Goal: Information Seeking & Learning: Learn about a topic

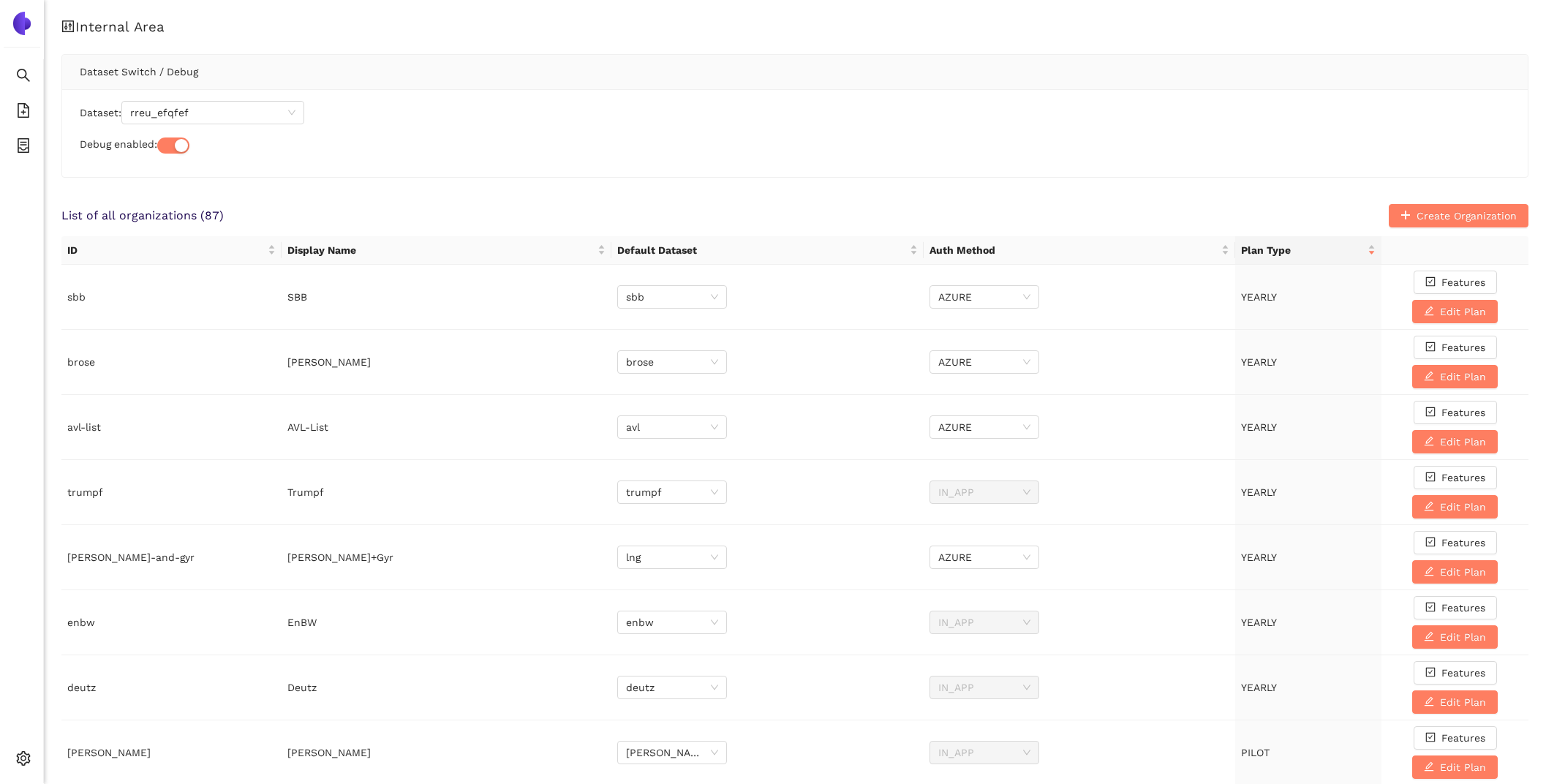
scroll to position [1269, 0]
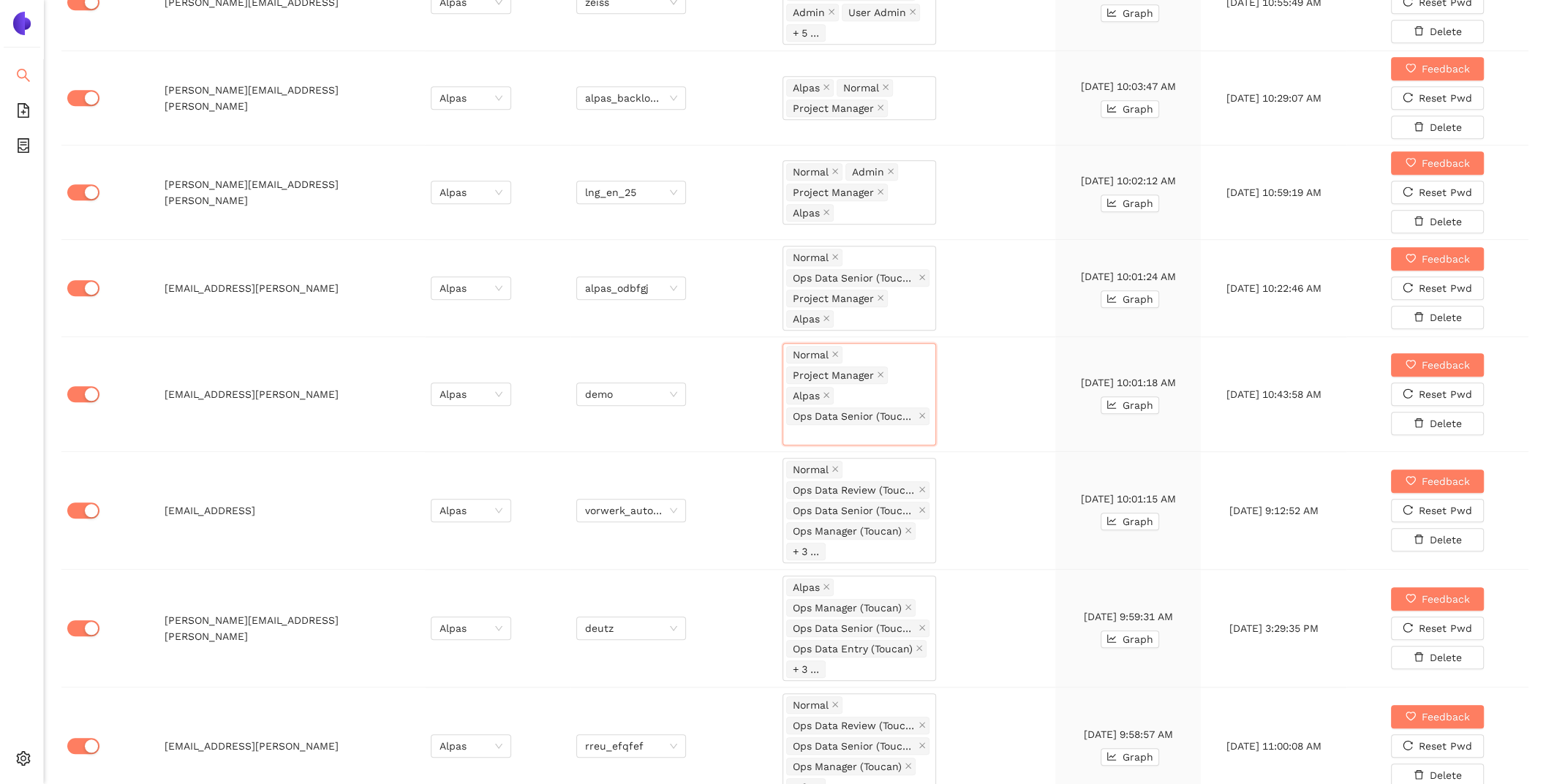
click at [31, 72] on li "Search" at bounding box center [22, 76] width 43 height 29
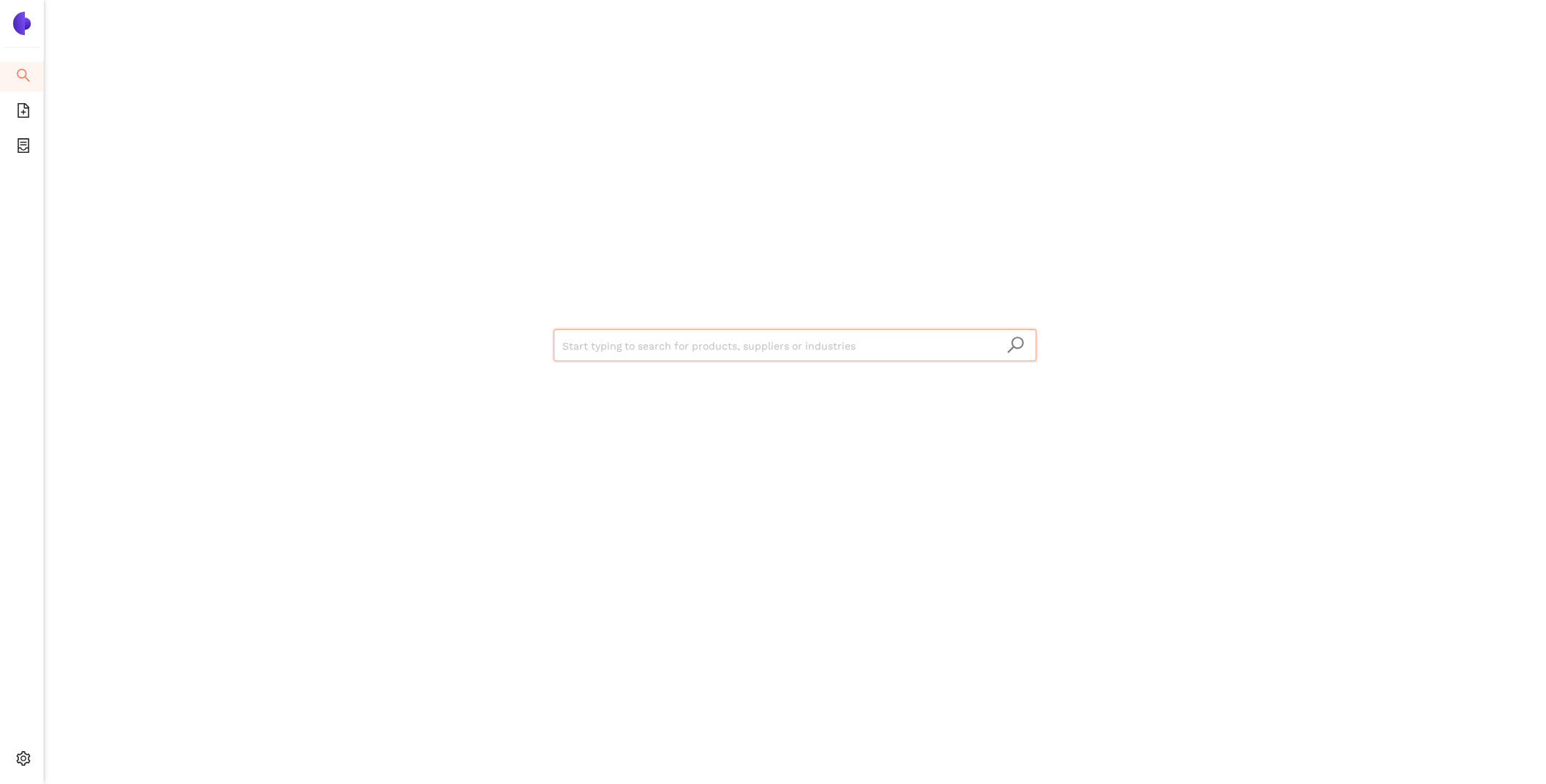
click at [730, 343] on input "search" at bounding box center [795, 346] width 465 height 32
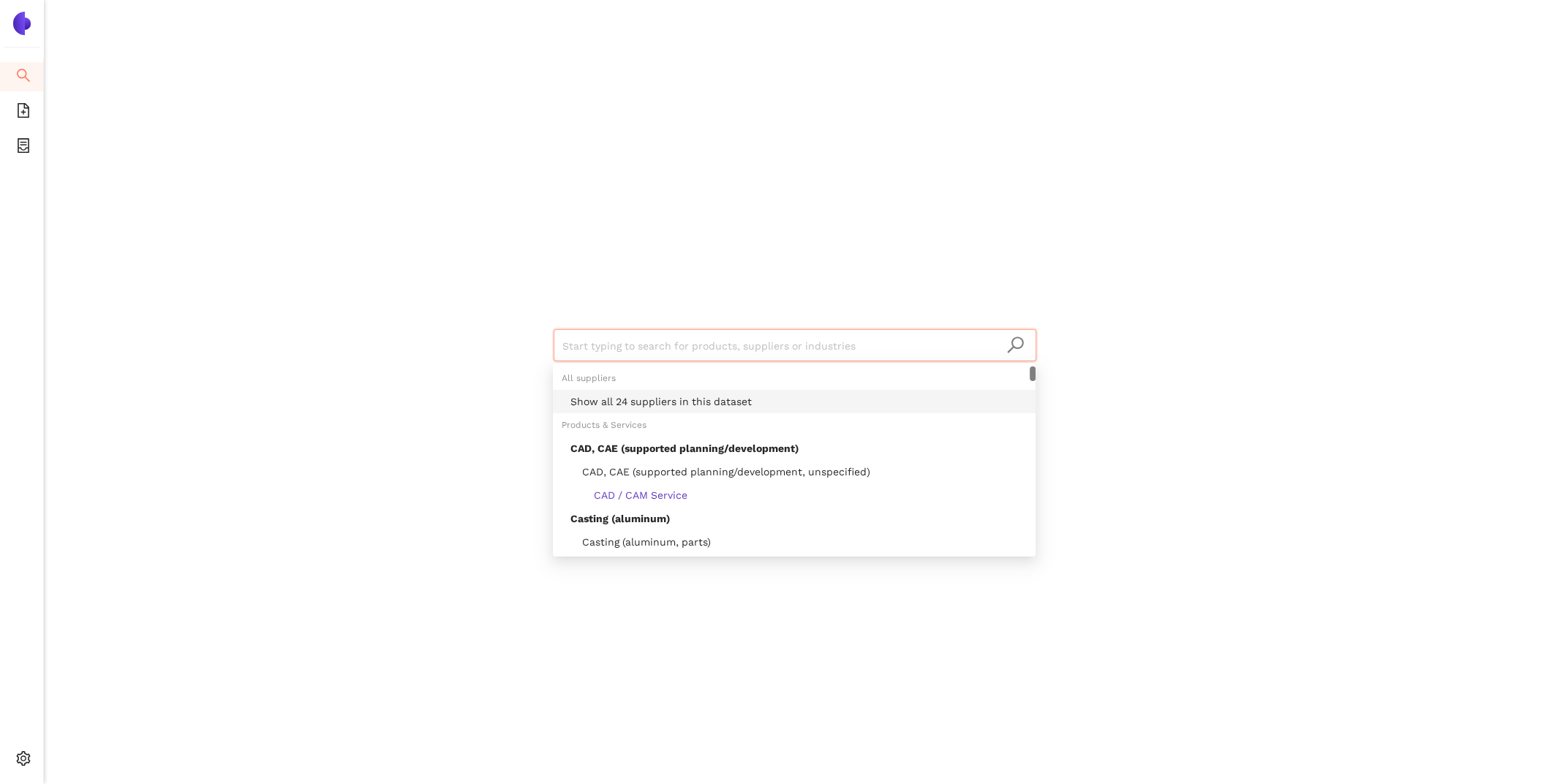
click at [768, 414] on div "Products & Services" at bounding box center [794, 425] width 483 height 23
click at [703, 398] on div "Show all 24 suppliers in this dataset" at bounding box center [799, 401] width 457 height 16
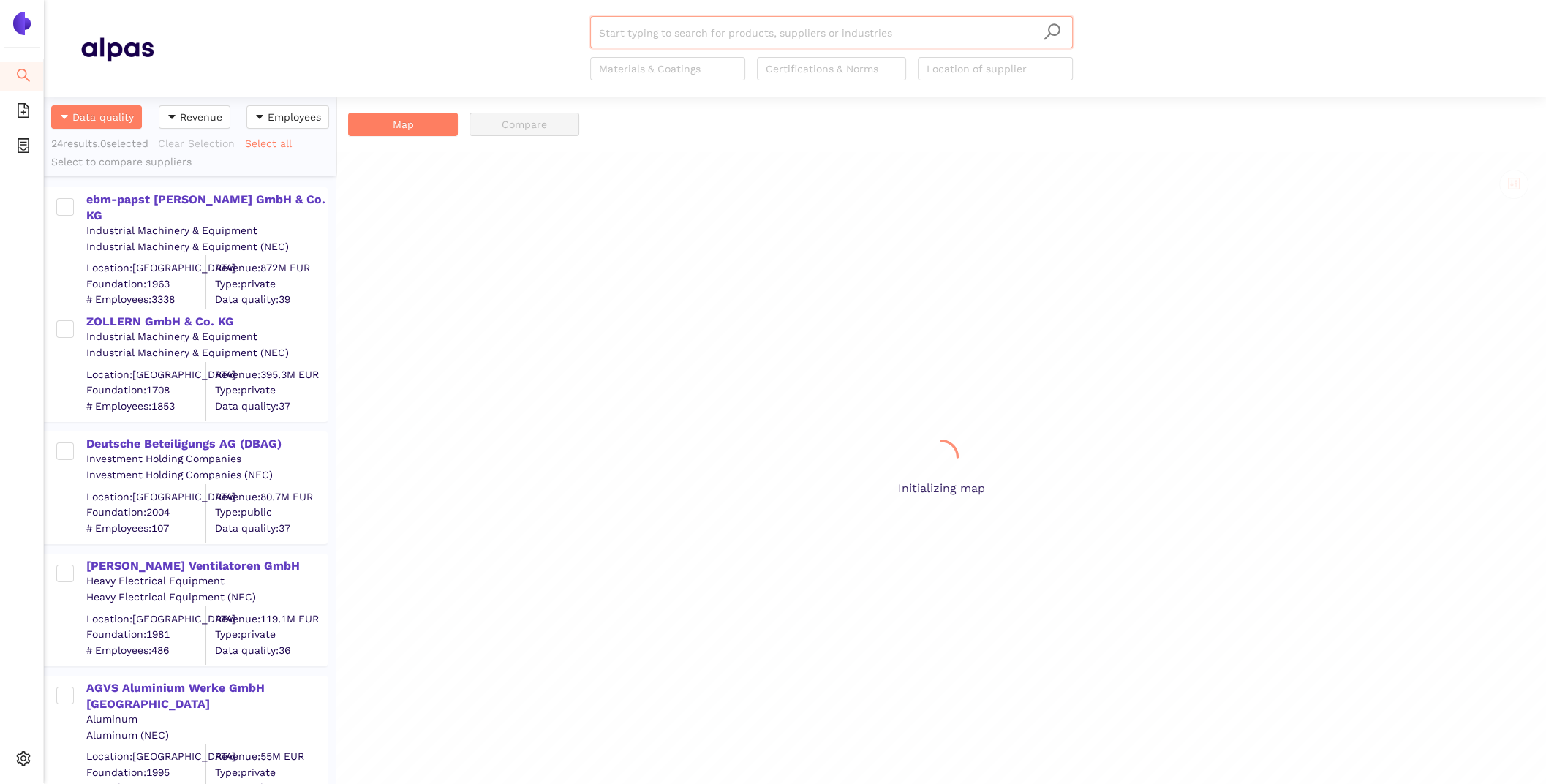
scroll to position [687, 293]
click at [193, 198] on div "ebm-papst [PERSON_NAME] GmbH & Co. KG" at bounding box center [206, 208] width 240 height 33
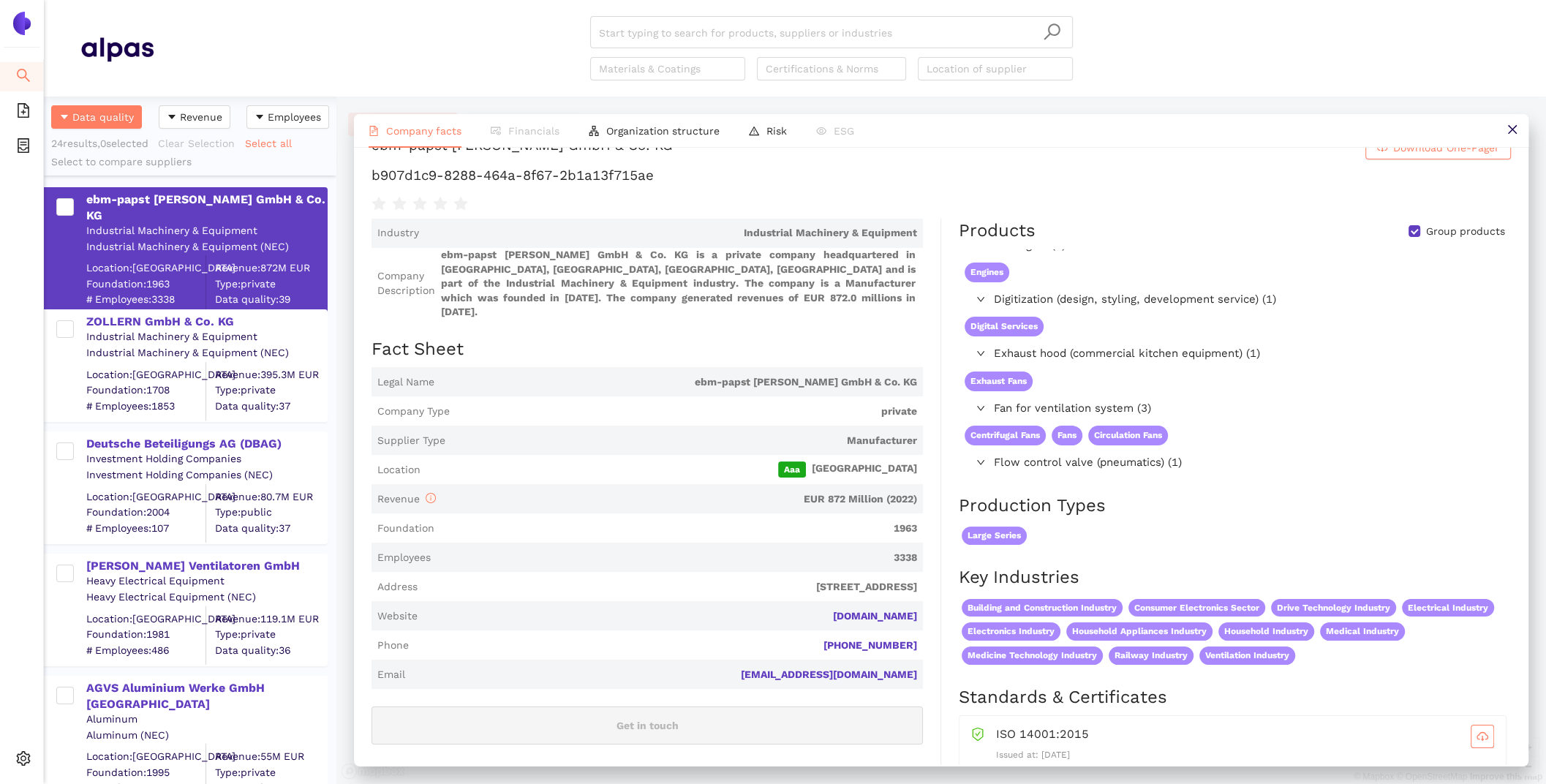
scroll to position [0, 0]
